Goal: Information Seeking & Learning: Learn about a topic

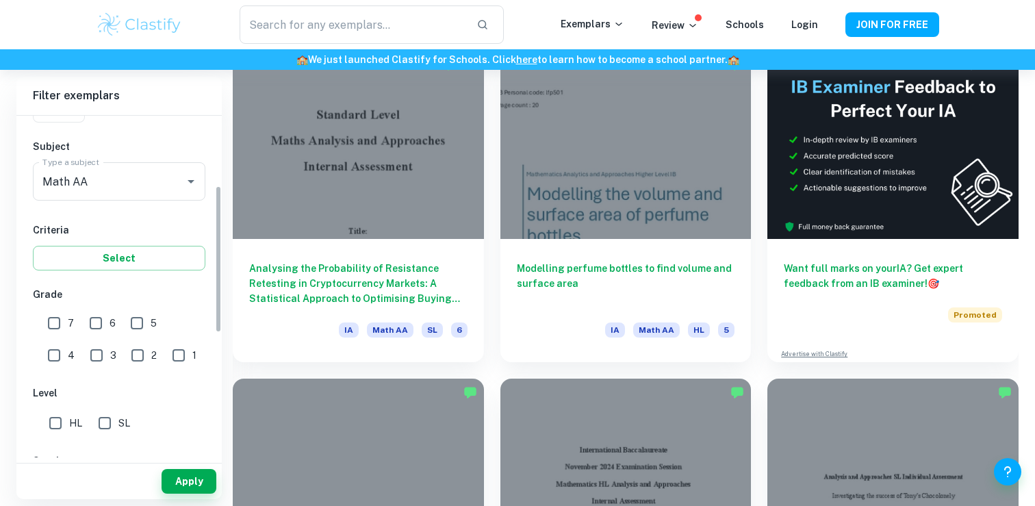
scroll to position [198, 0]
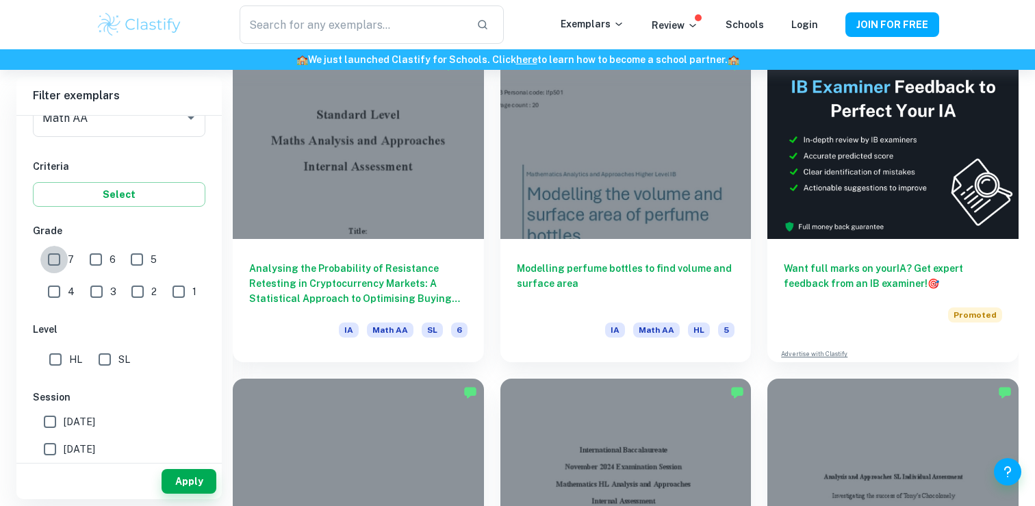
click at [53, 260] on input "7" at bounding box center [53, 259] width 27 height 27
checkbox input "true"
click at [92, 259] on input "6" at bounding box center [95, 259] width 27 height 27
checkbox input "true"
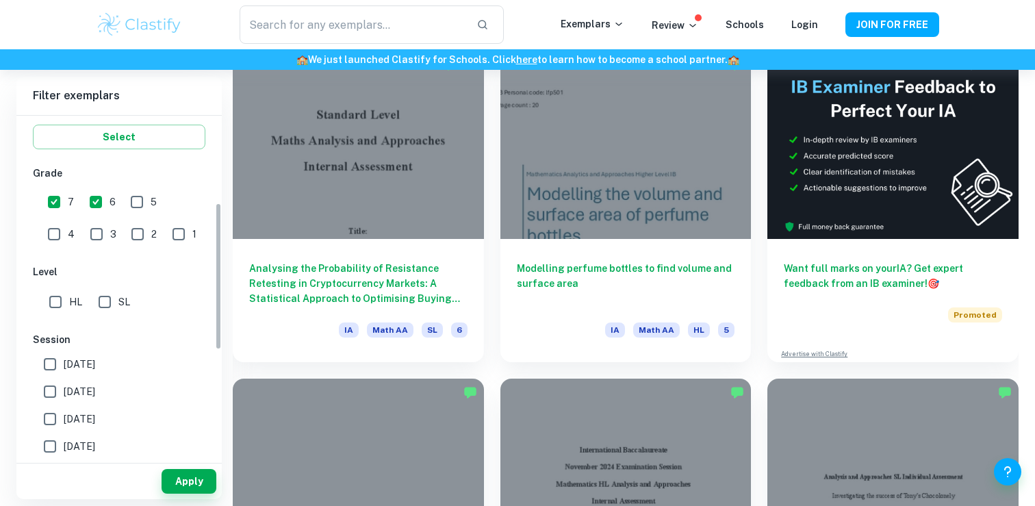
scroll to position [274, 0]
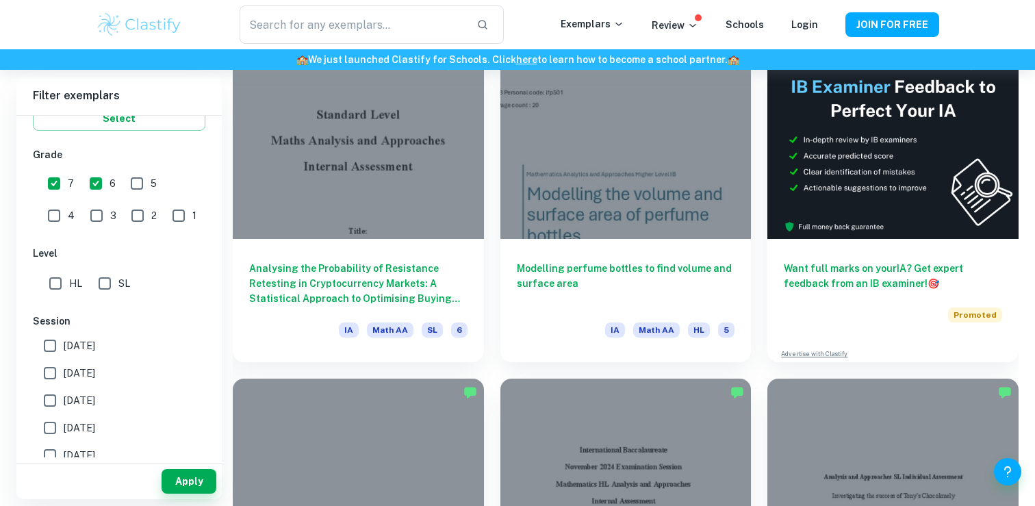
click at [105, 290] on input "SL" at bounding box center [104, 283] width 27 height 27
checkbox input "true"
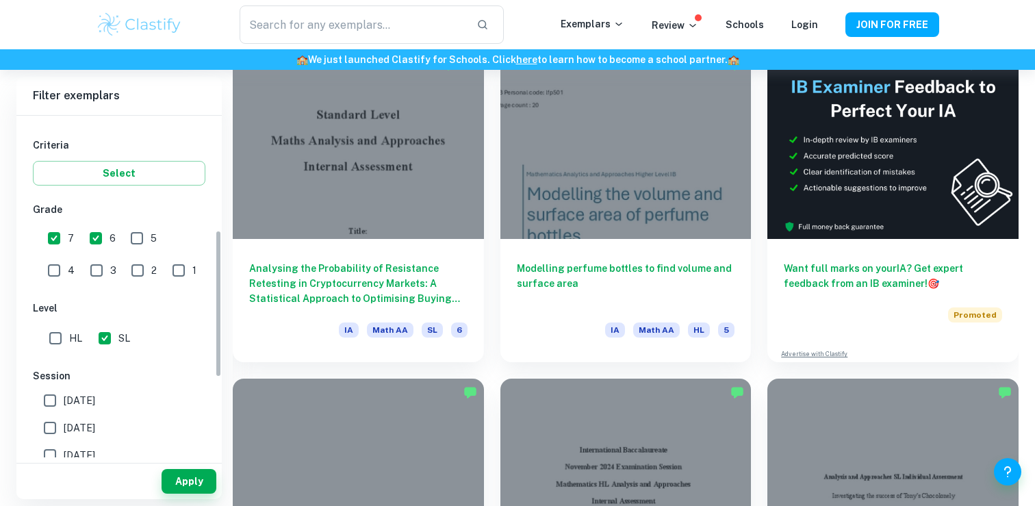
scroll to position [265, 0]
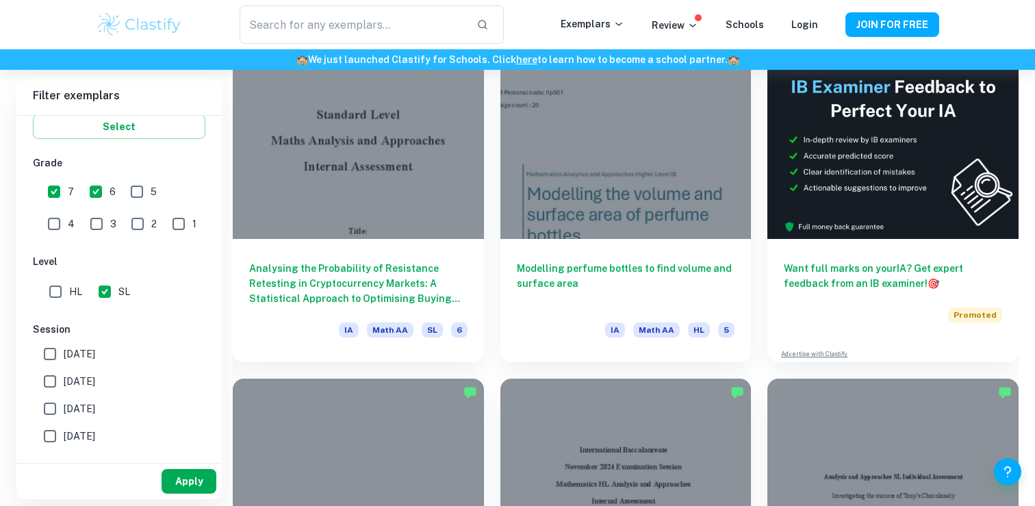
click at [185, 486] on button "Apply" at bounding box center [188, 481] width 55 height 25
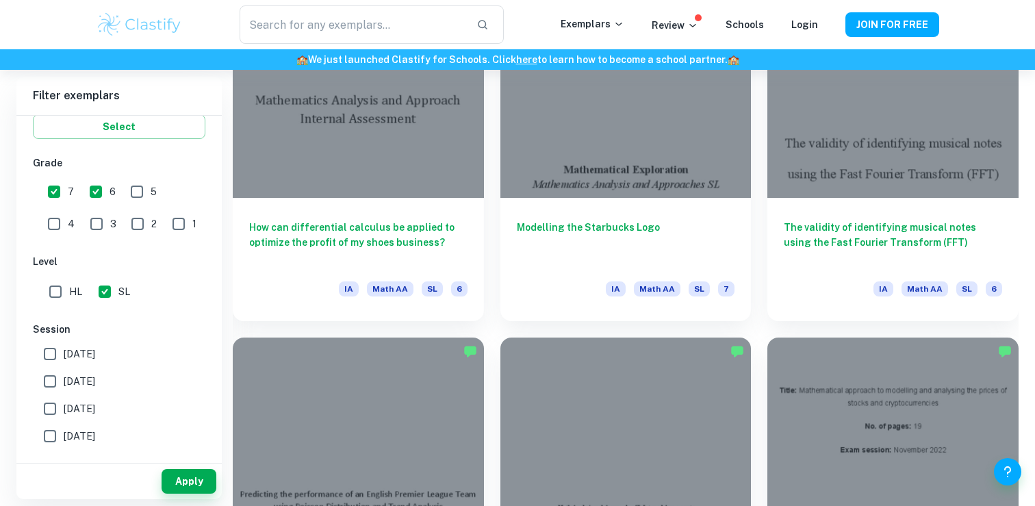
scroll to position [3344, 0]
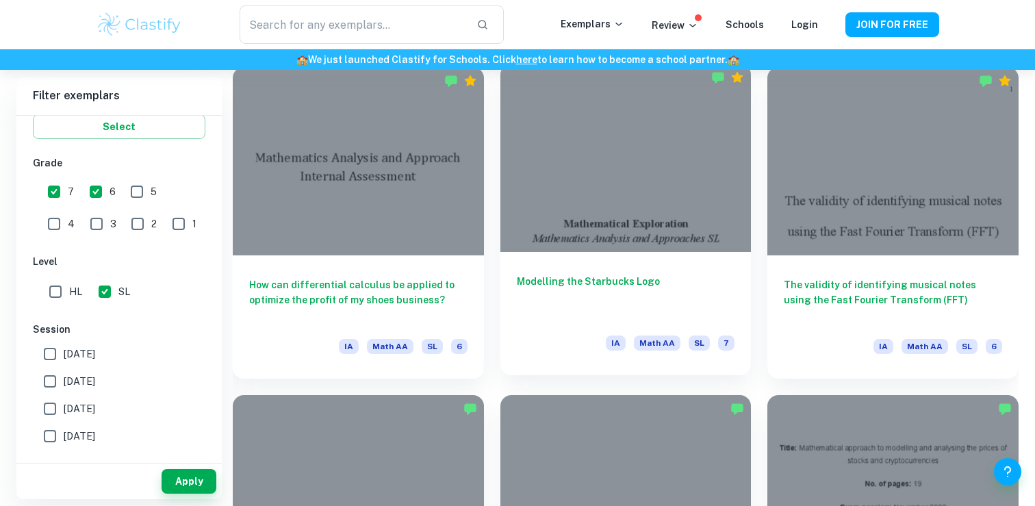
click at [584, 294] on h6 "Modelling the Starbucks Logo" at bounding box center [626, 296] width 218 height 45
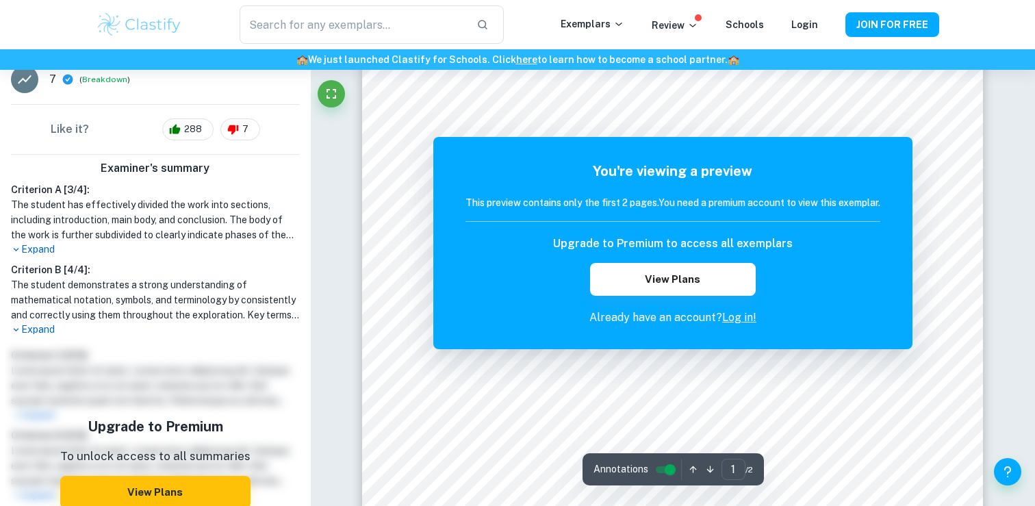
scroll to position [177, 0]
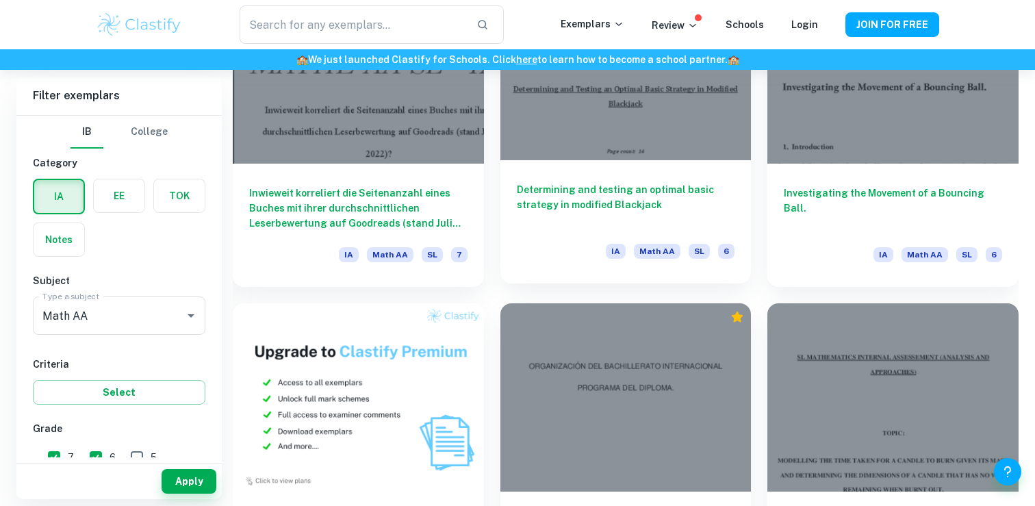
scroll to position [11243, 0]
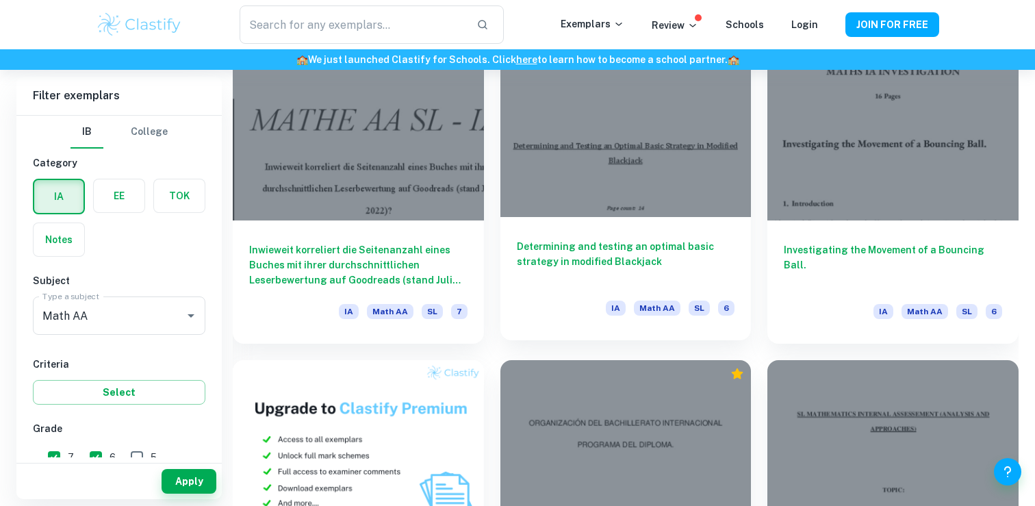
click at [623, 248] on h6 "Determining and testing an optimal basic strategy in modified Blackjack" at bounding box center [626, 261] width 218 height 45
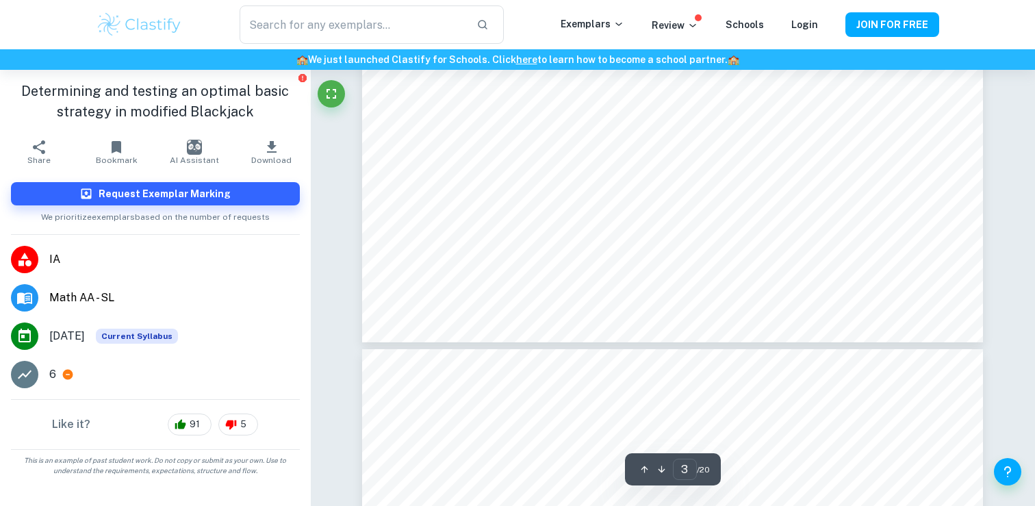
scroll to position [2582, 0]
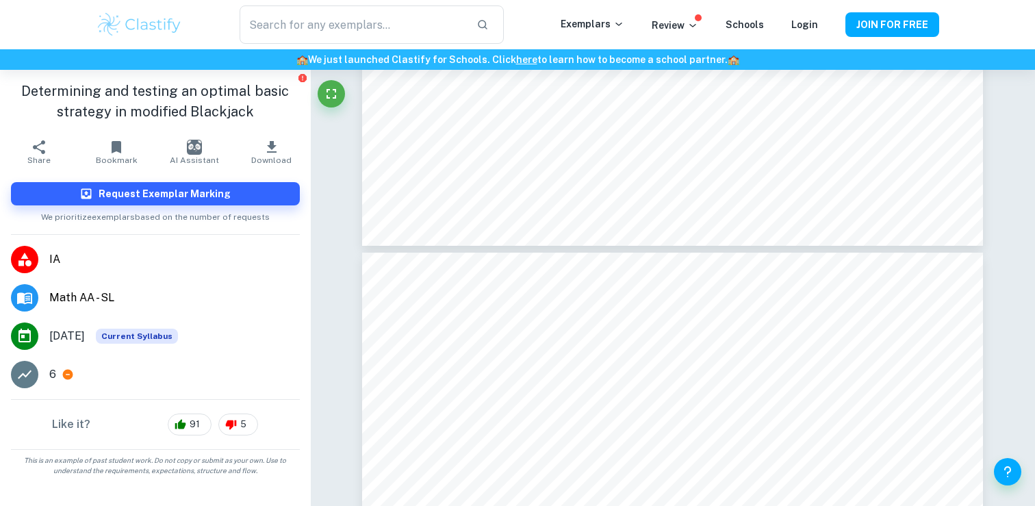
type input "4"
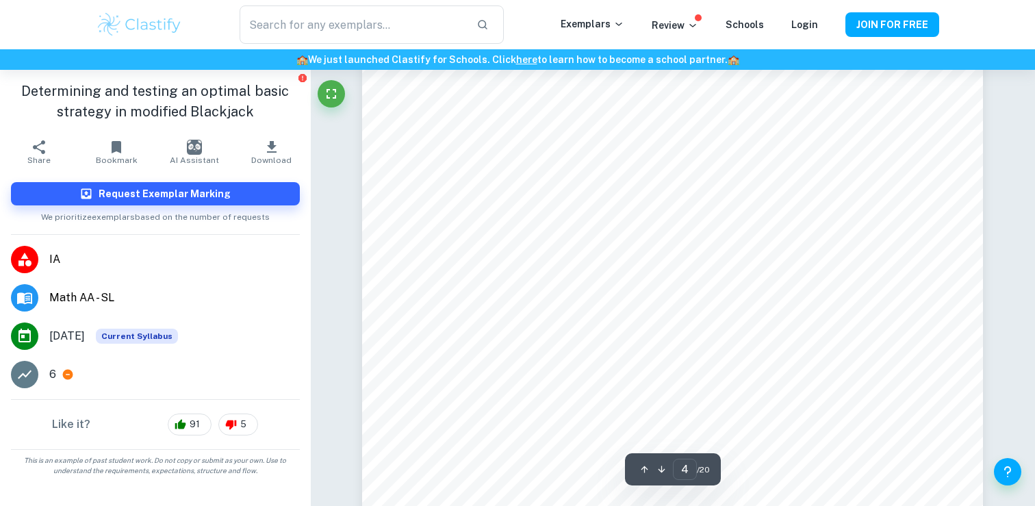
scroll to position [3210, 0]
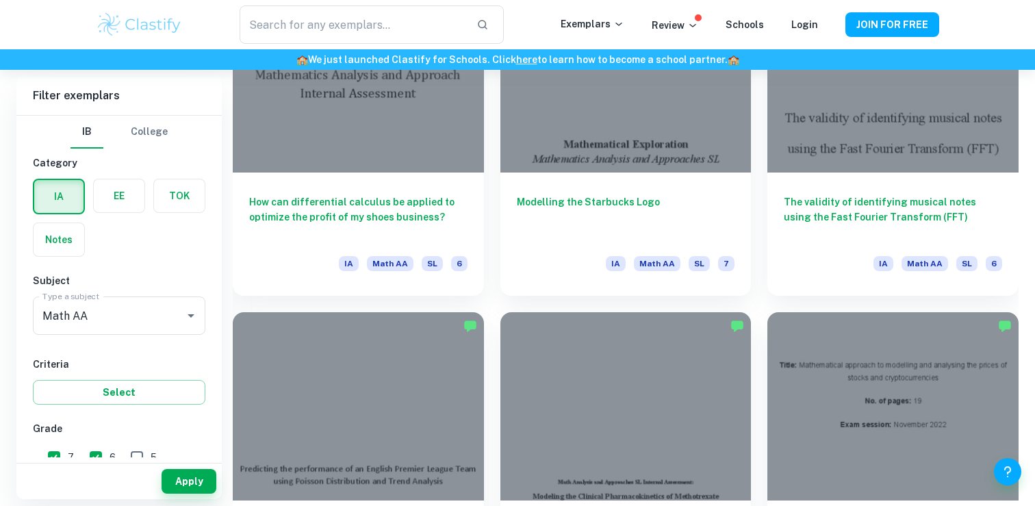
scroll to position [3427, 0]
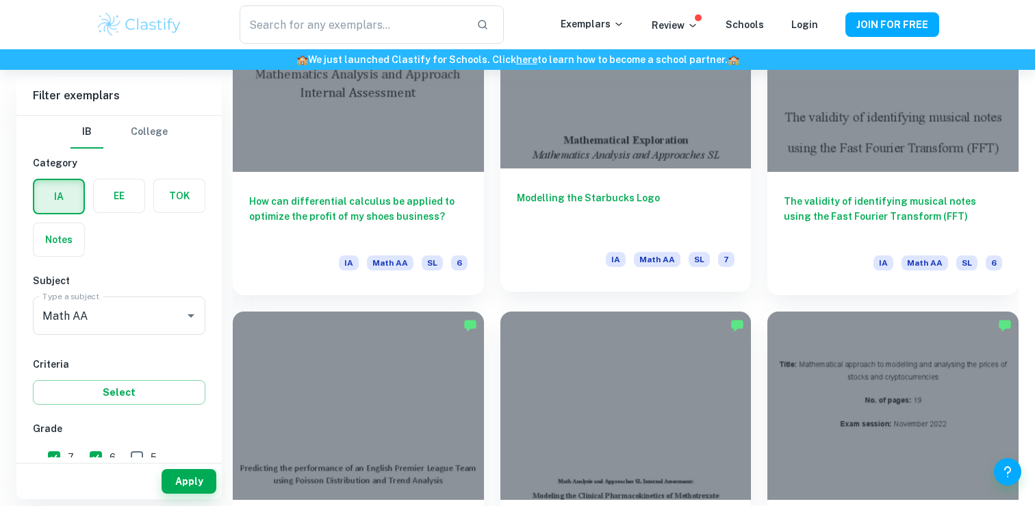
click at [529, 207] on h6 "Modelling the Starbucks Logo" at bounding box center [626, 212] width 218 height 45
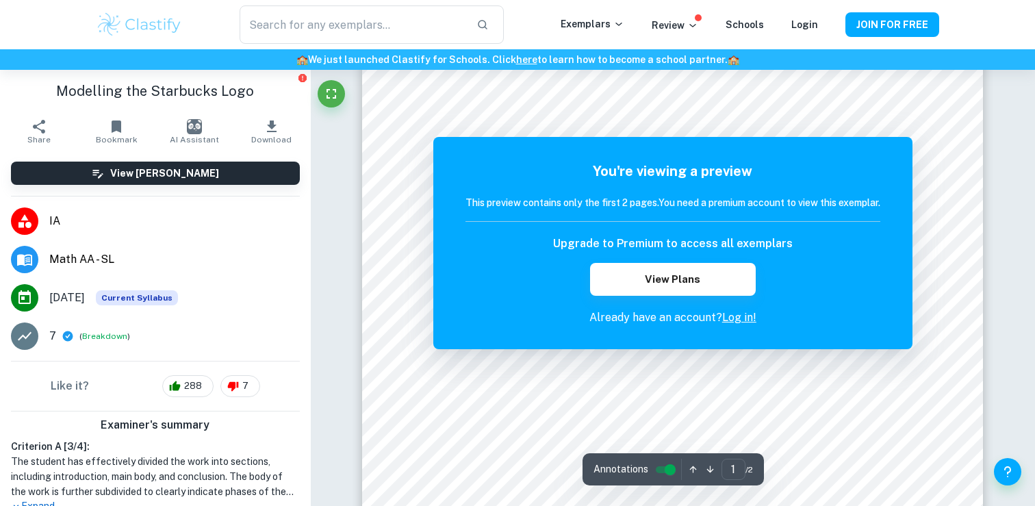
scroll to position [111, 0]
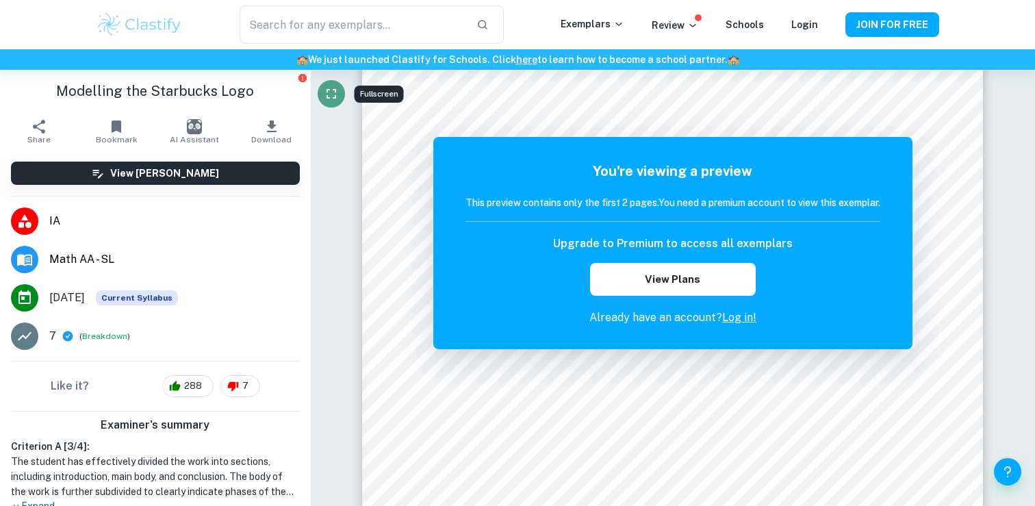
click at [330, 87] on icon "Fullscreen" at bounding box center [331, 94] width 16 height 16
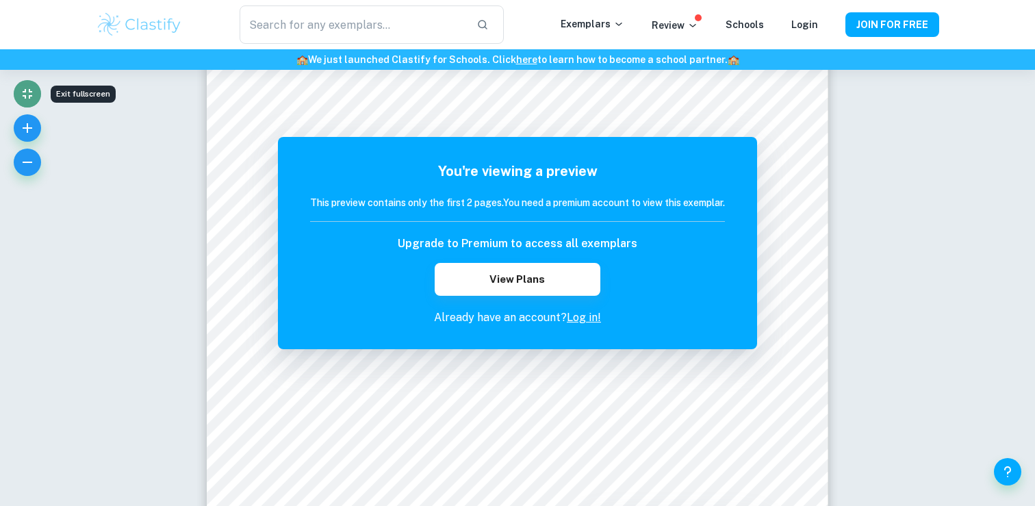
click at [26, 94] on icon "Exit fullscreen" at bounding box center [27, 94] width 16 height 16
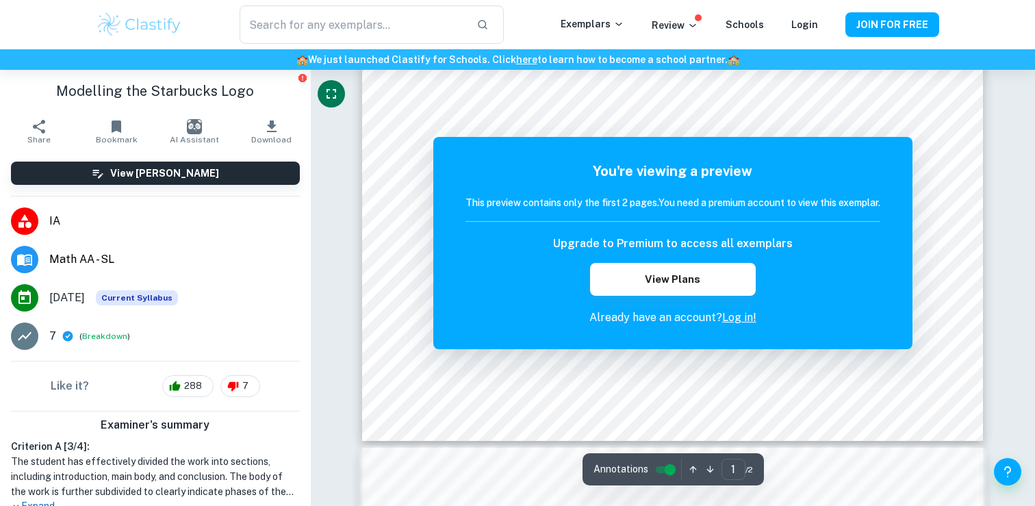
scroll to position [848, 0]
